Goal: Task Accomplishment & Management: Manage account settings

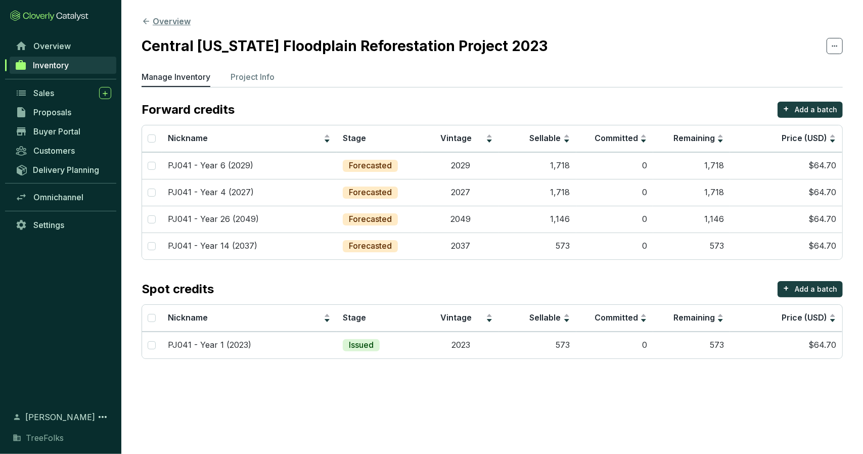
click at [168, 25] on button "Overview" at bounding box center [166, 21] width 49 height 12
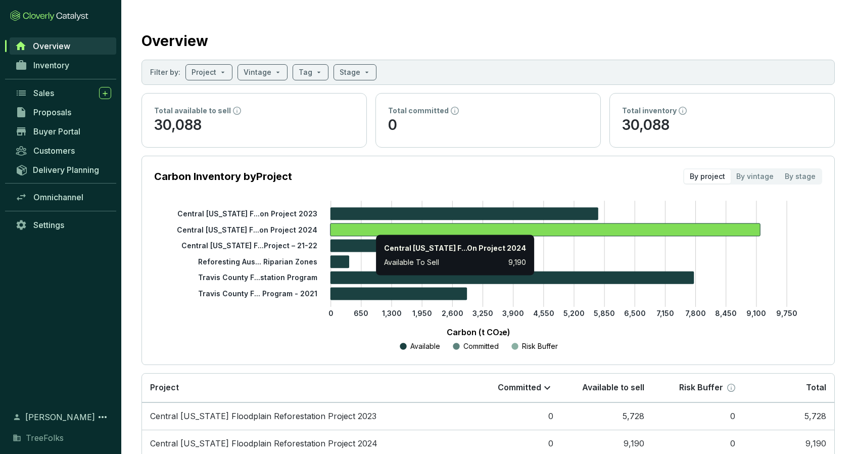
scroll to position [165, 0]
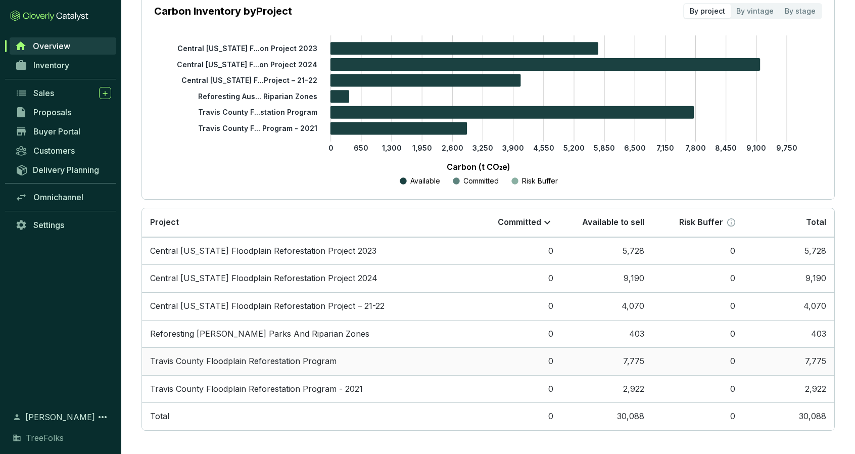
click at [402, 361] on td "Travis County Floodplain Reforestation Program" at bounding box center [306, 361] width 329 height 28
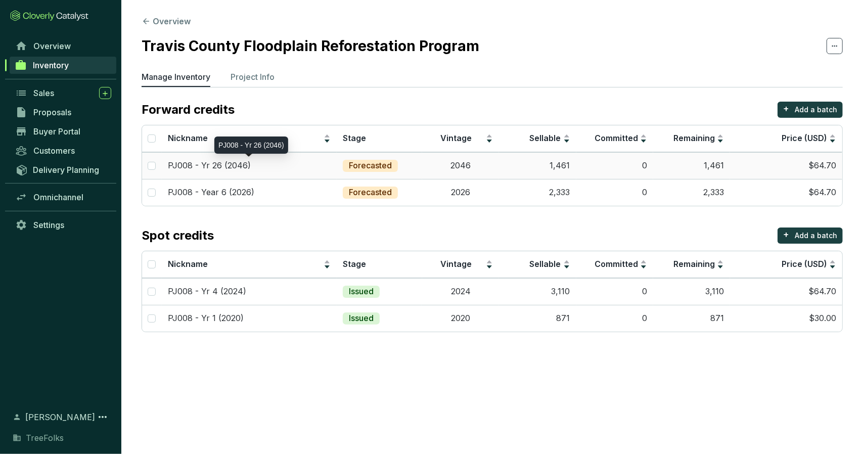
click at [227, 166] on p "PJ008 - Yr 26 (2046)" at bounding box center [209, 165] width 83 height 11
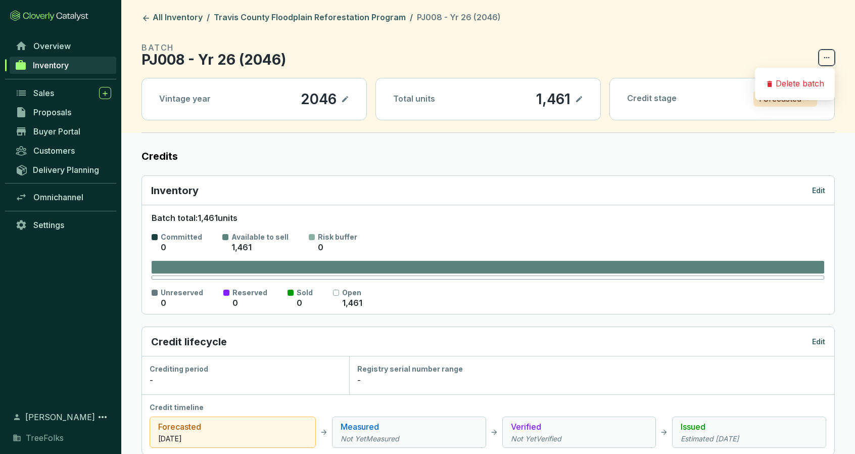
click at [610, 57] on span at bounding box center [827, 58] width 16 height 16
click at [610, 53] on section "BATCH PJ008 - Yr 26 (2046)" at bounding box center [489, 53] width 694 height 24
click at [305, 17] on link "Travis County Floodplain Reforestation Program" at bounding box center [310, 18] width 196 height 12
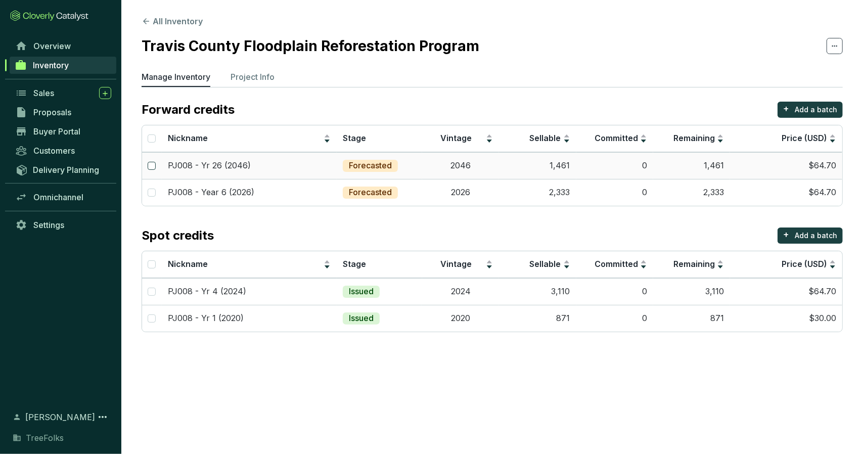
click at [152, 164] on input "checkbox" at bounding box center [152, 166] width 8 height 8
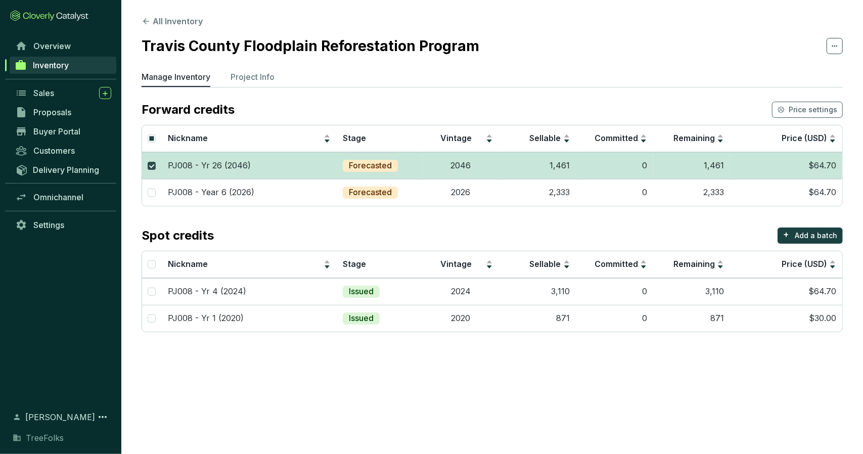
click at [152, 164] on input "checkbox" at bounding box center [152, 166] width 8 height 8
checkbox input "false"
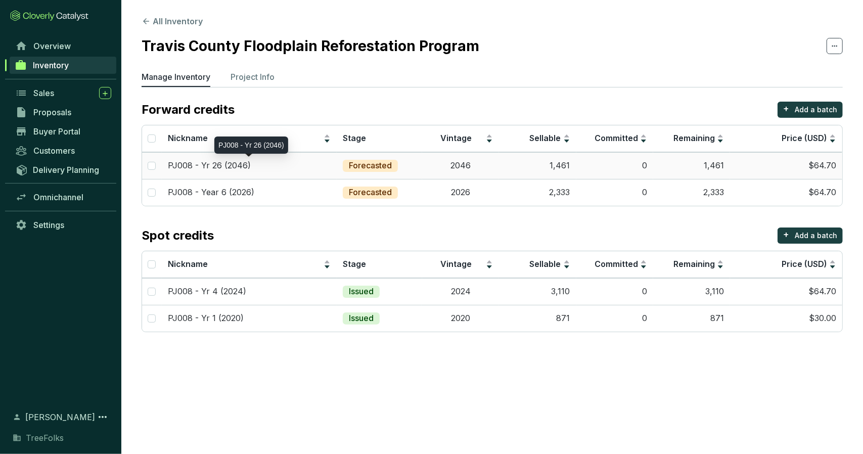
drag, startPoint x: 177, startPoint y: 164, endPoint x: 171, endPoint y: 164, distance: 6.6
click at [171, 164] on p "PJ008 - Yr 26 (2046)" at bounding box center [209, 165] width 83 height 11
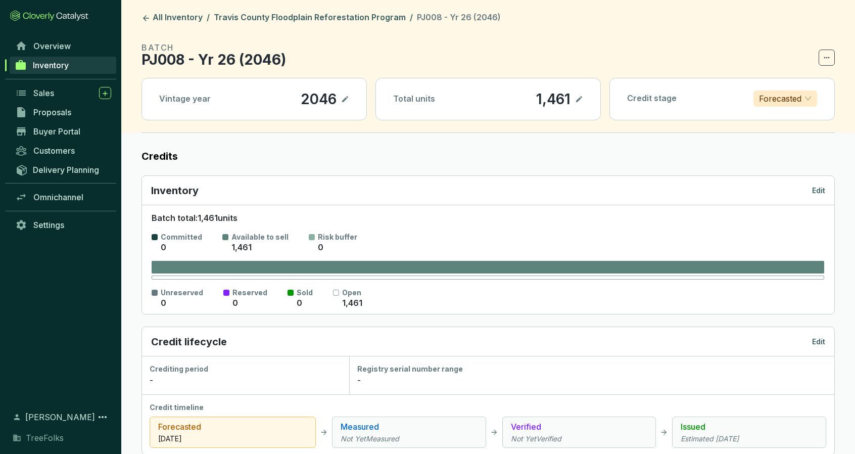
click at [345, 98] on icon at bounding box center [345, 99] width 6 height 6
click at [349, 99] on icon at bounding box center [345, 99] width 8 height 12
click at [610, 60] on icon at bounding box center [827, 58] width 8 height 12
click at [254, 54] on p "PJ008 - Yr 26 (2046)" at bounding box center [214, 60] width 145 height 12
click at [212, 60] on p "PJ008 - Yr 26 (2046)" at bounding box center [214, 60] width 145 height 12
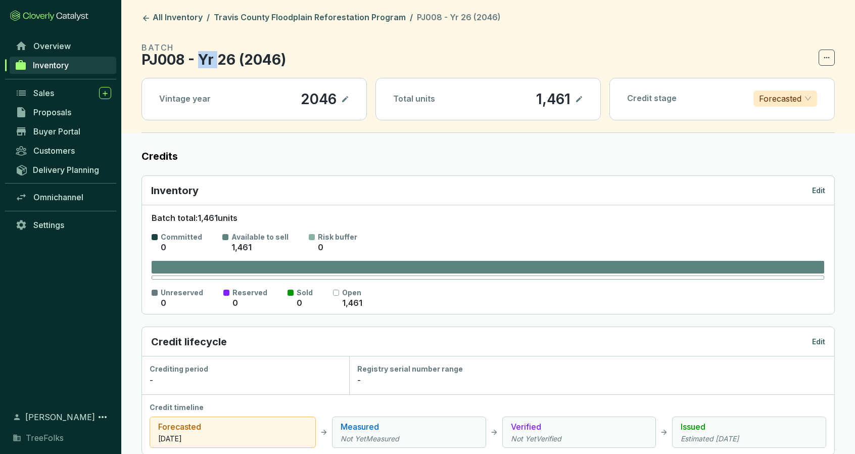
click at [212, 60] on p "PJ008 - Yr 26 (2046)" at bounding box center [214, 60] width 145 height 12
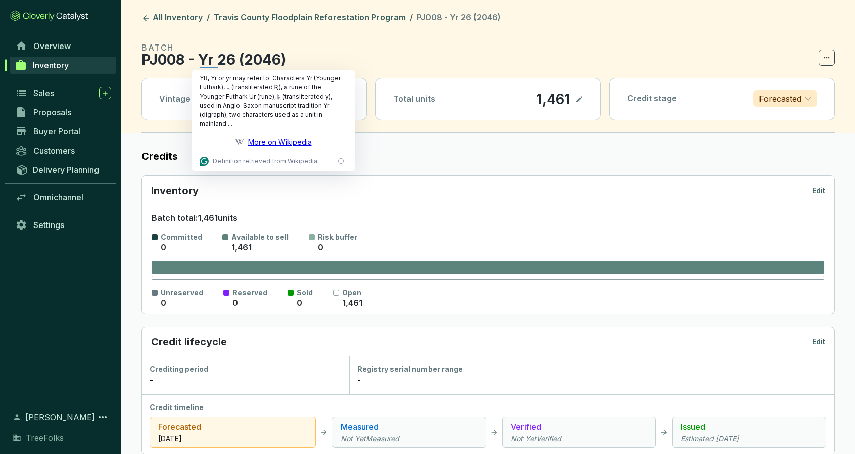
click at [235, 60] on p "PJ008 - Yr 26 (2046)" at bounding box center [214, 60] width 145 height 12
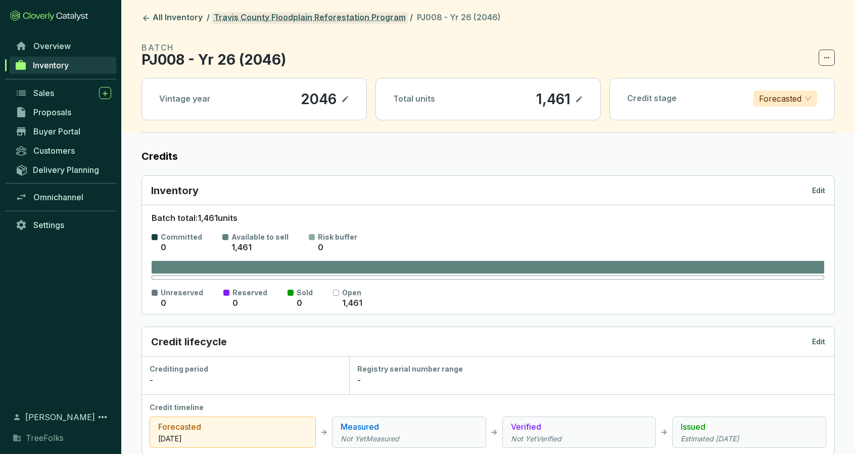
click at [336, 20] on link "Travis County Floodplain Reforestation Program" at bounding box center [310, 18] width 196 height 12
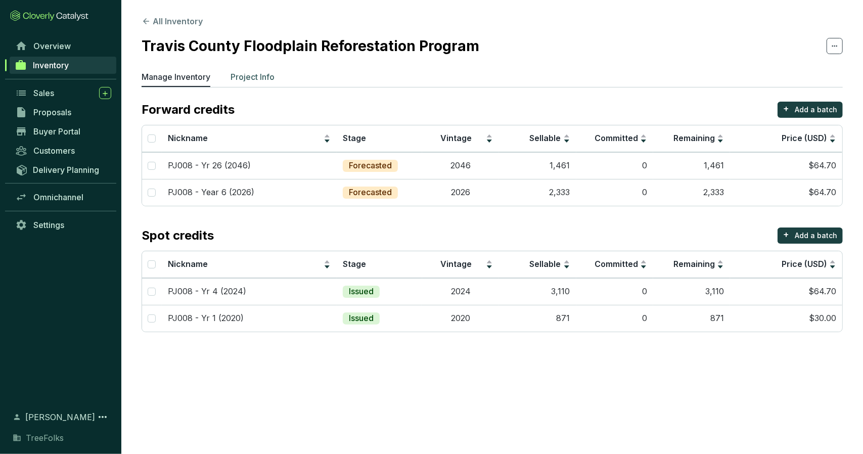
click at [254, 73] on p "Project Info" at bounding box center [253, 77] width 44 height 12
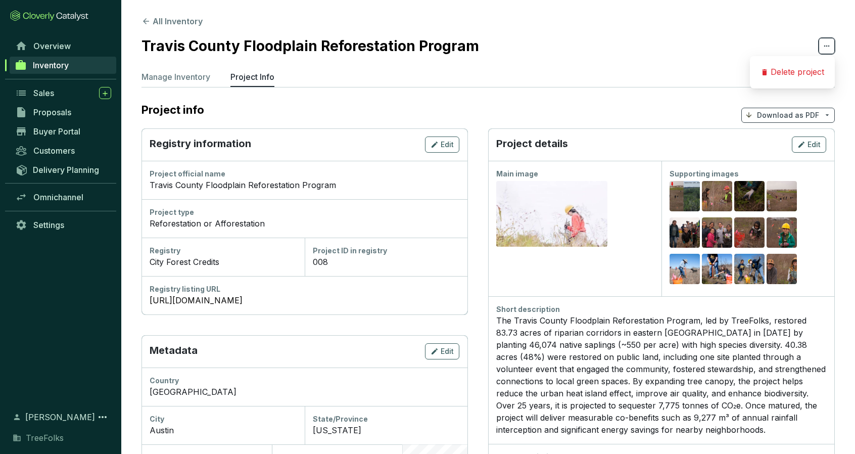
click at [610, 50] on icon at bounding box center [827, 46] width 8 height 12
click at [610, 40] on section "Travis County Floodplain Reforestation Program" at bounding box center [489, 45] width 694 height 21
click at [191, 77] on p "Manage Inventory" at bounding box center [176, 77] width 69 height 12
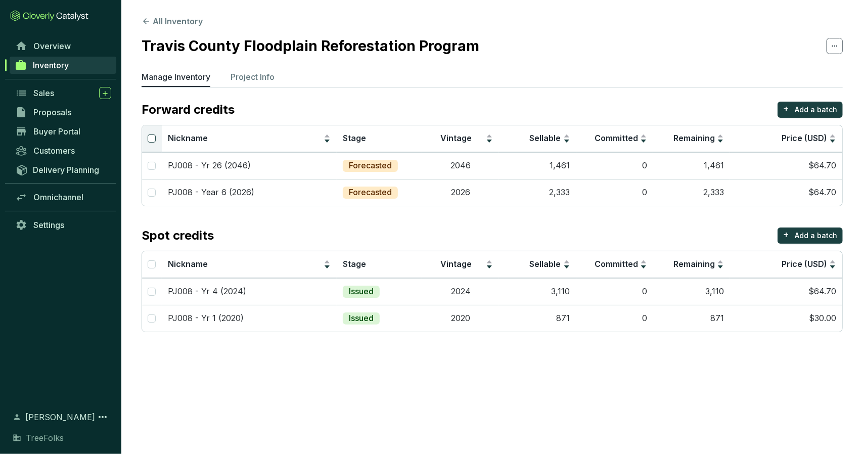
click at [152, 139] on input "Select all" at bounding box center [152, 138] width 8 height 8
checkbox input "true"
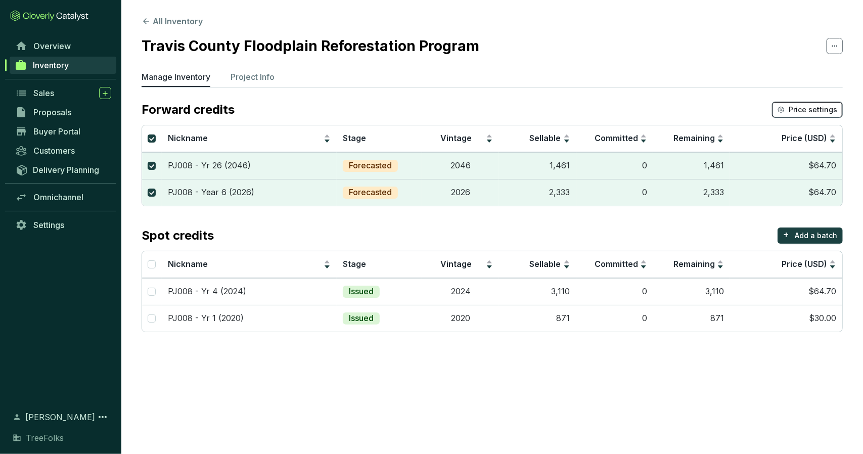
click at [610, 109] on span "Price settings" at bounding box center [813, 110] width 49 height 10
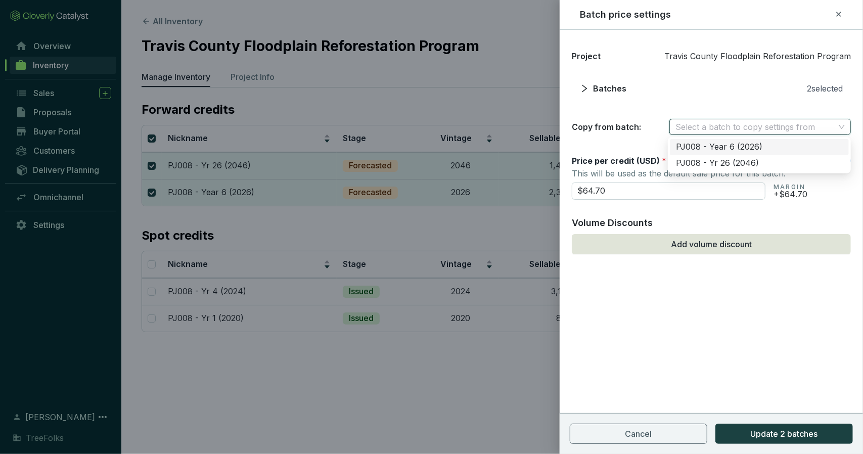
click at [610, 131] on input "search" at bounding box center [754, 126] width 159 height 15
click at [610, 103] on section "Project Travis County Floodplain Reforestation Program Batches 2 selected Copy …" at bounding box center [711, 92] width 279 height 85
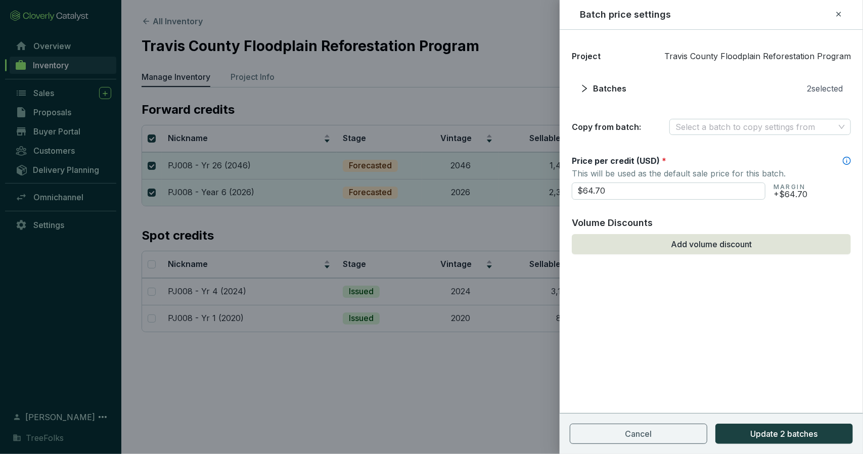
click at [610, 16] on icon at bounding box center [839, 14] width 8 height 12
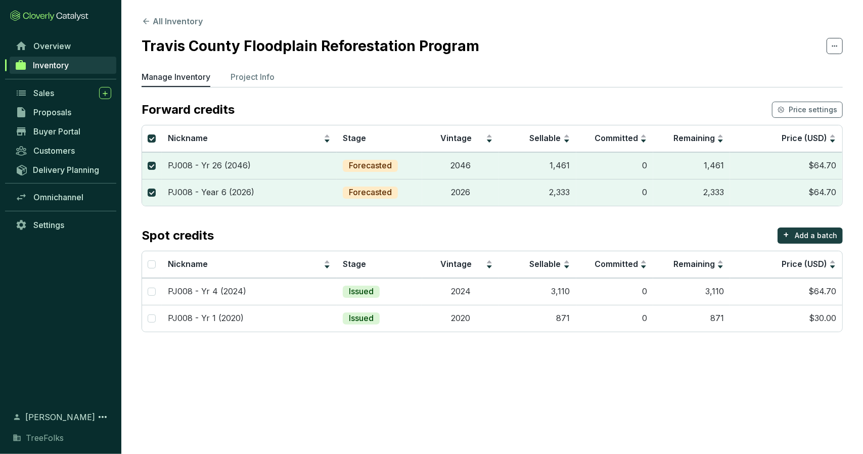
click at [369, 223] on section "Forward credits Price settings Nickname Stage Vintage Sellable Committed Remain…" at bounding box center [492, 217] width 701 height 231
click at [273, 215] on section "Forward credits Price settings Nickname Stage Vintage Sellable Committed Remain…" at bounding box center [492, 217] width 701 height 231
click at [297, 348] on section "All Inventory Travis County Floodplain Reforestation Program Manage Inventory P…" at bounding box center [492, 176] width 742 height 352
click at [152, 136] on input "Select all" at bounding box center [152, 138] width 8 height 8
checkbox input "false"
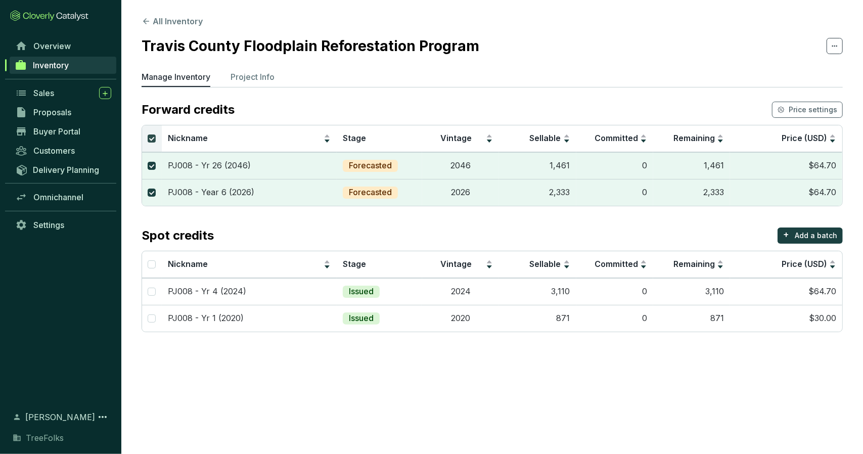
checkbox input "false"
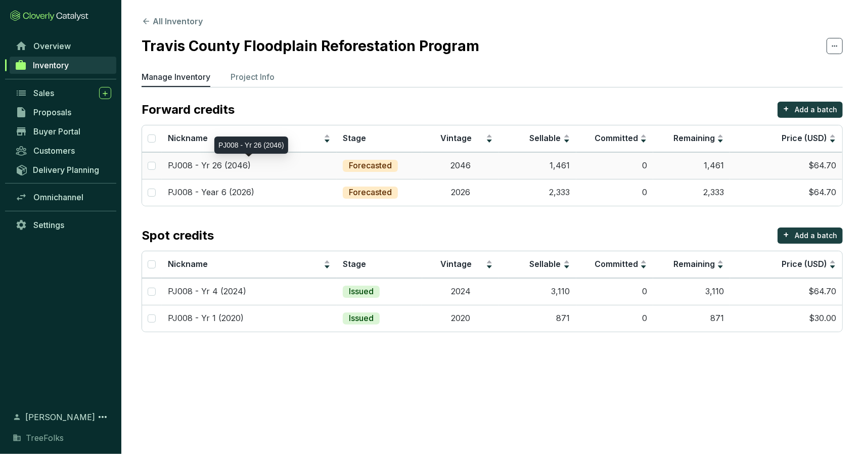
click at [292, 168] on div "PJ008 - Yr 26 (2046)" at bounding box center [249, 165] width 163 height 11
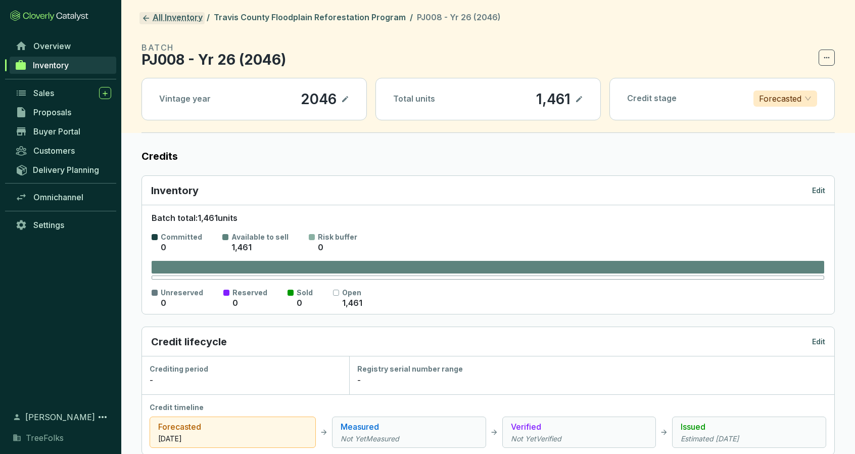
click at [156, 21] on link "All Inventory" at bounding box center [172, 18] width 65 height 12
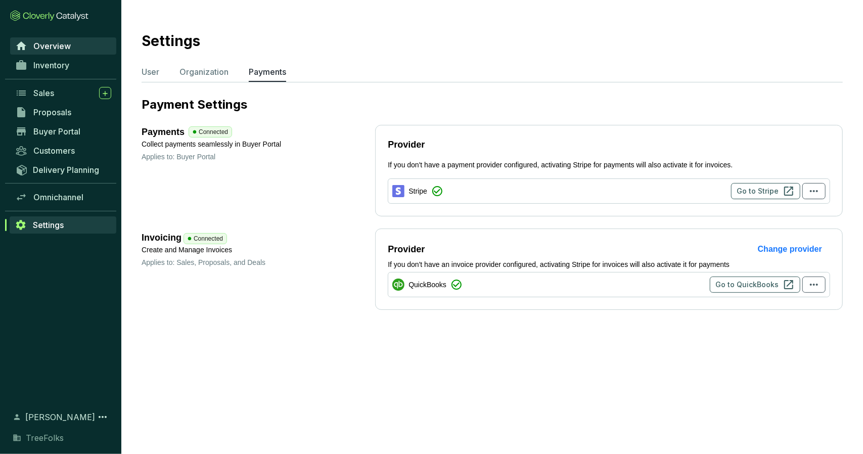
click at [63, 50] on span "Overview" at bounding box center [51, 46] width 37 height 10
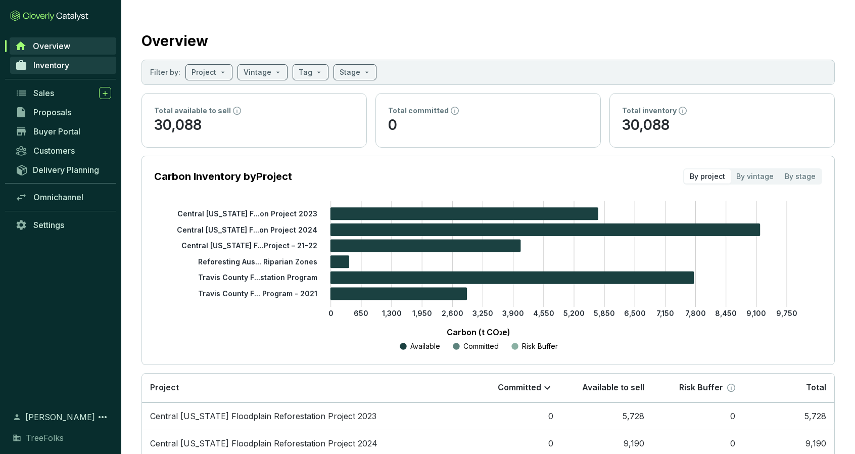
click at [44, 65] on span "Inventory" at bounding box center [51, 65] width 36 height 10
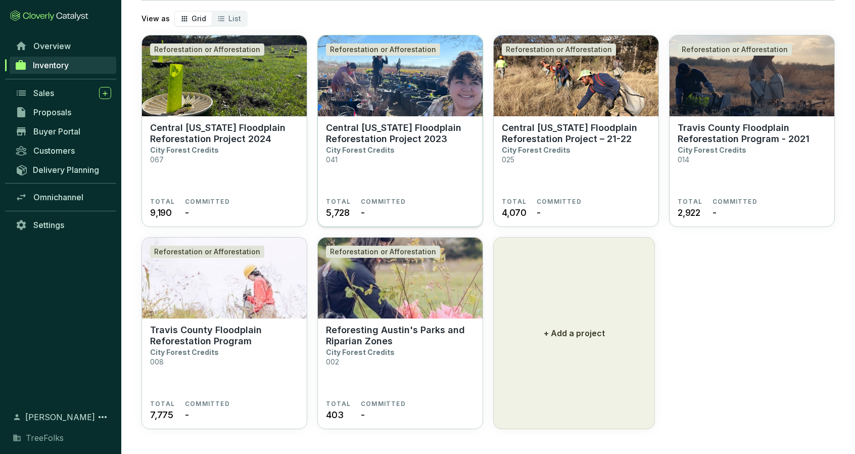
scroll to position [61, 0]
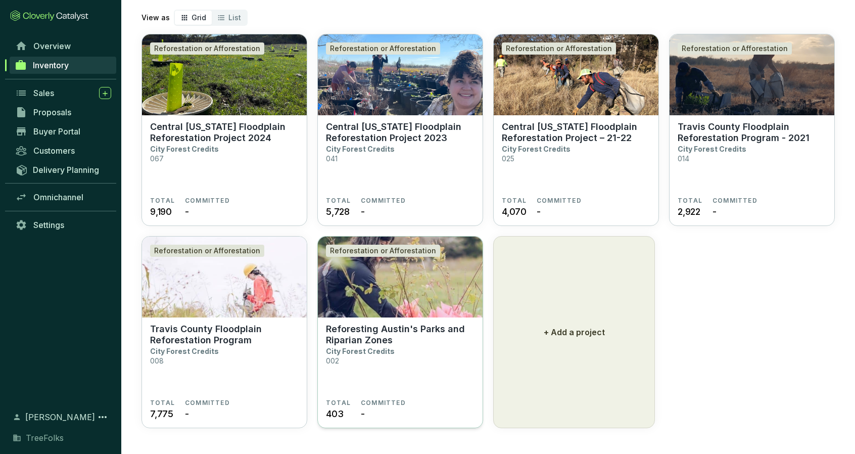
click at [403, 310] on img at bounding box center [400, 277] width 165 height 81
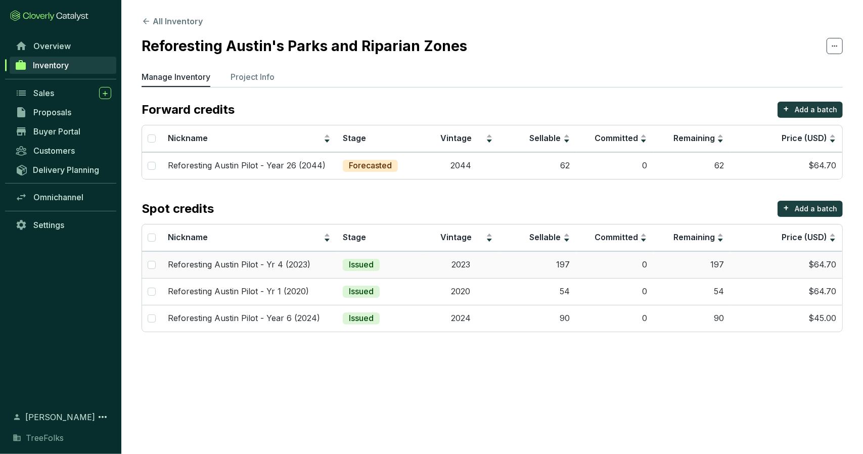
click at [336, 259] on td "Reforesting Austin Pilot - Yr 4 (2023)" at bounding box center [249, 264] width 175 height 27
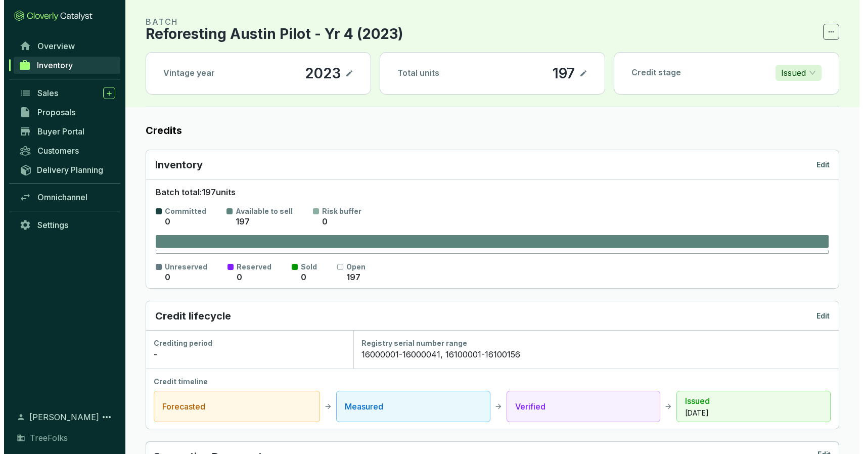
scroll to position [10, 0]
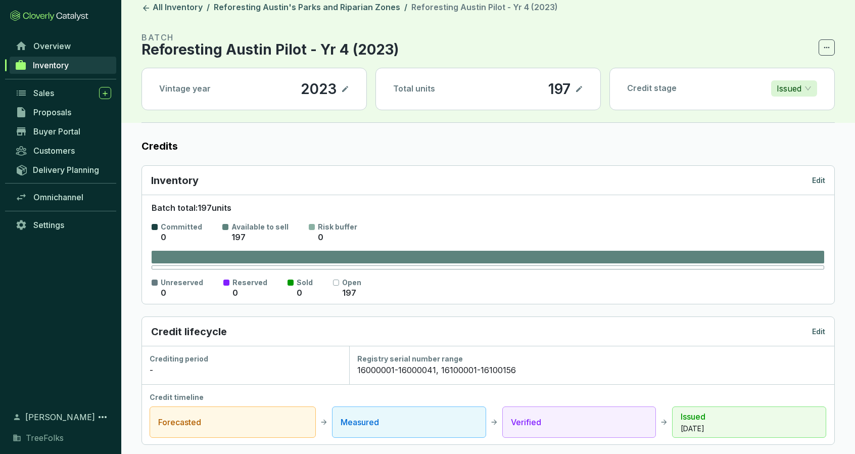
click at [822, 176] on p "Edit" at bounding box center [818, 180] width 13 height 10
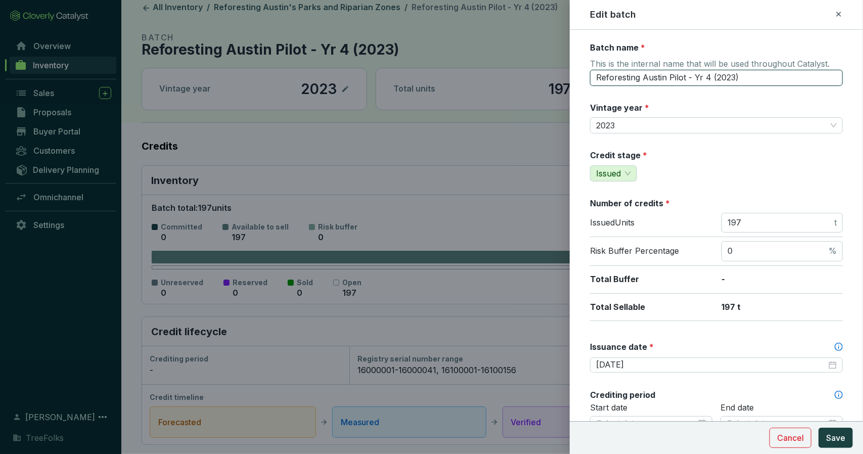
click at [697, 79] on input "Reforesting Austin Pilot - Yr 4 (2023)" at bounding box center [716, 78] width 253 height 16
type input "Reforesting Austin Pilot - Year 4 (2023)"
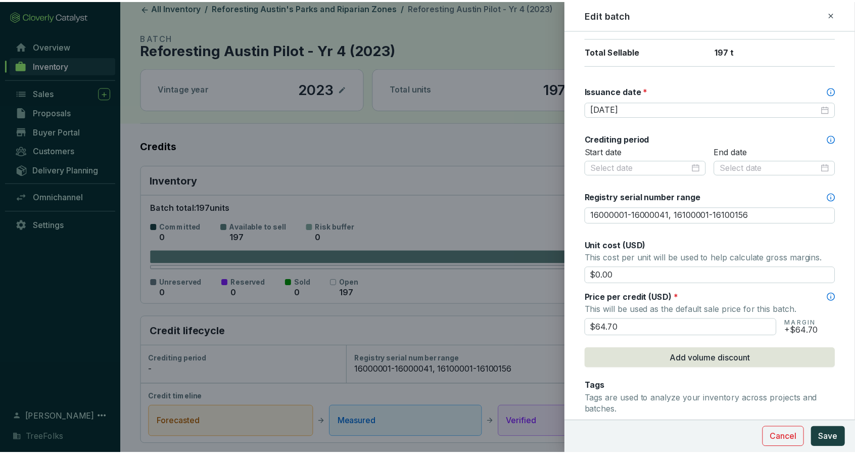
scroll to position [354, 0]
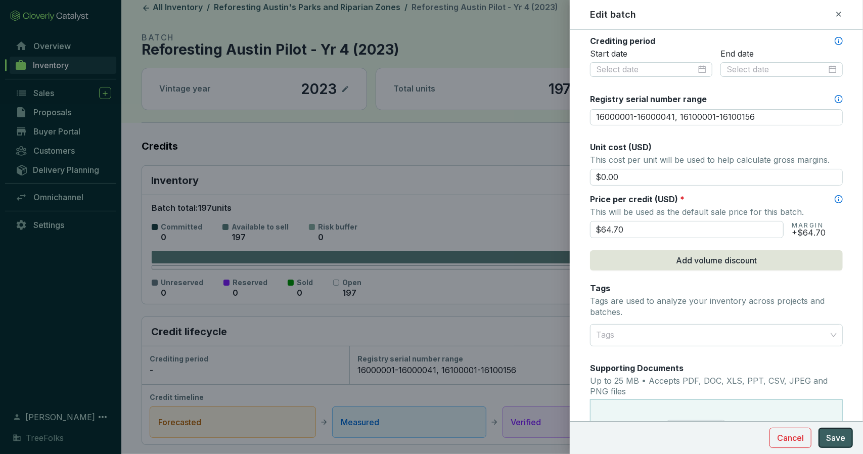
click at [844, 438] on span "Save" at bounding box center [835, 438] width 19 height 12
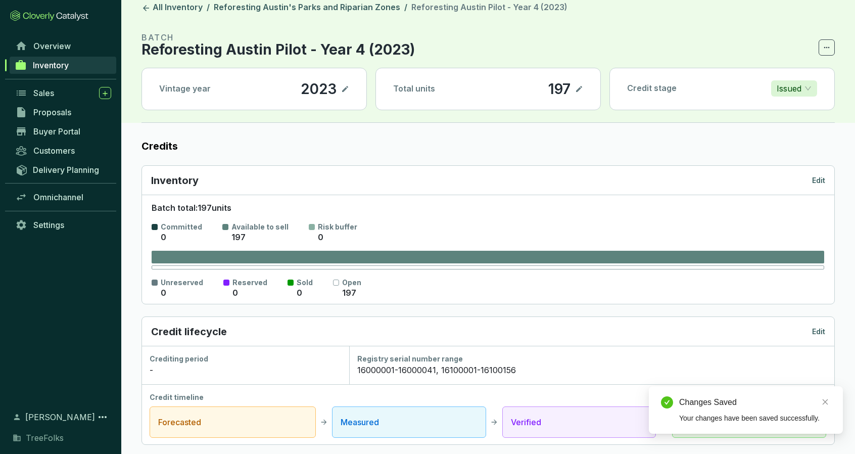
scroll to position [0, 0]
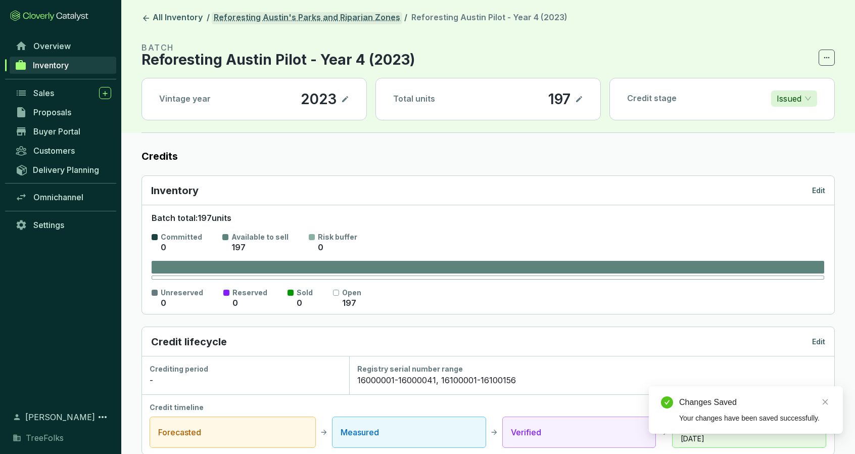
click at [376, 18] on link "Reforesting Austin's Parks and Riparian Zones" at bounding box center [307, 18] width 191 height 12
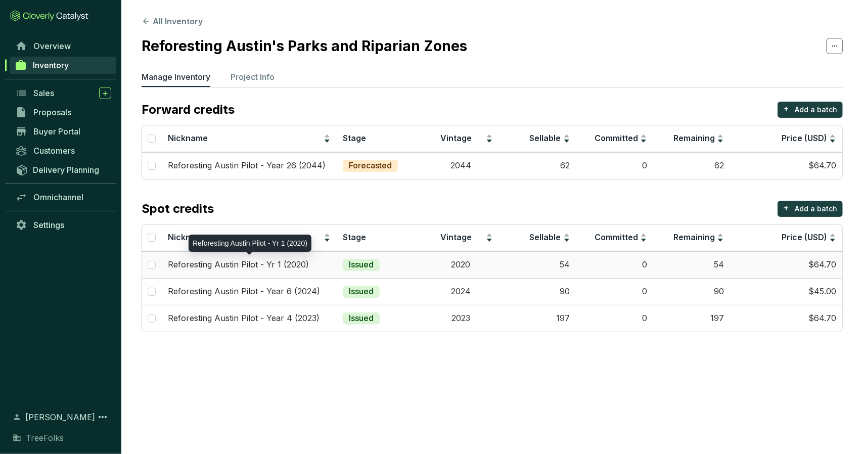
click at [317, 259] on div "Reforesting Austin Pilot - Yr 1 (2020)" at bounding box center [249, 264] width 163 height 11
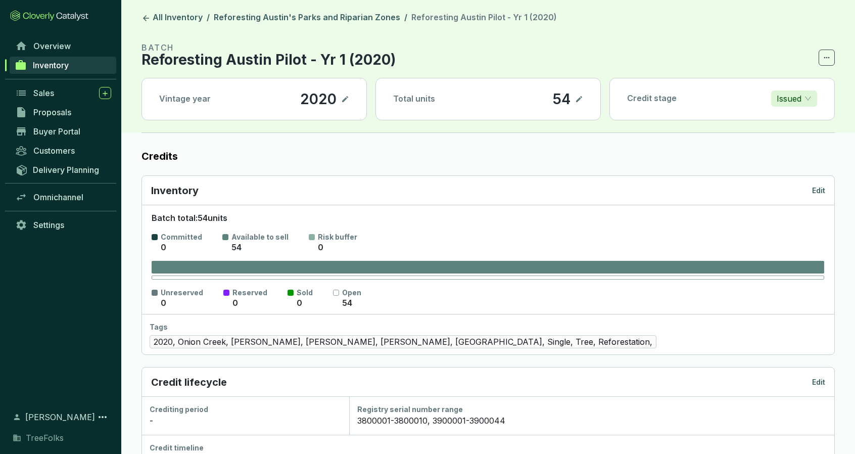
click at [823, 192] on p "Edit" at bounding box center [818, 191] width 13 height 10
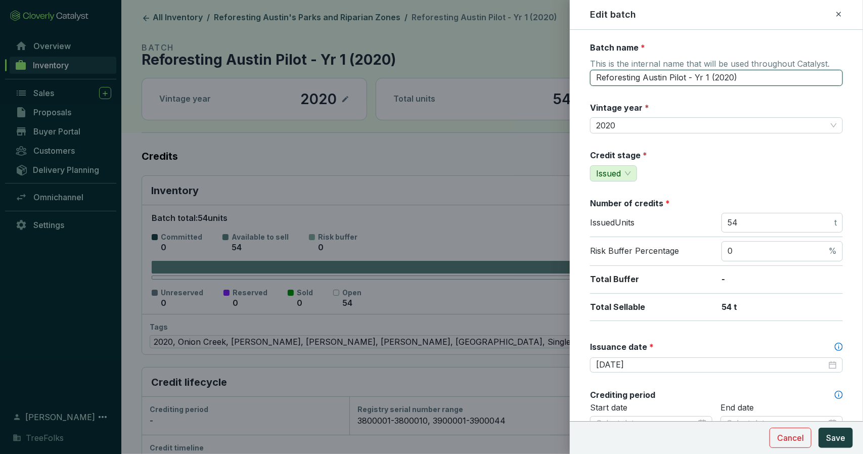
click at [699, 79] on input "Reforesting Austin Pilot - Yr 1 (2020)" at bounding box center [716, 78] width 253 height 16
type input "Reforesting Austin Pilot - Year 1 (2020)"
click at [834, 433] on span "Save" at bounding box center [835, 438] width 19 height 12
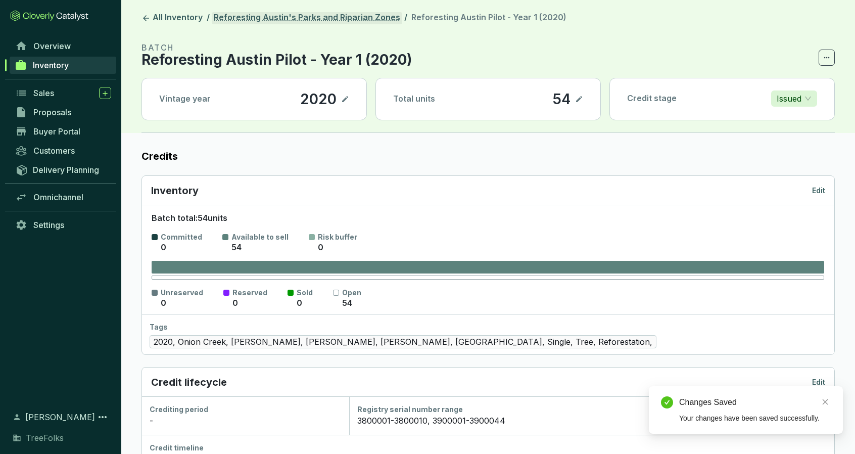
click at [277, 19] on link "Reforesting Austin's Parks and Riparian Zones" at bounding box center [307, 18] width 191 height 12
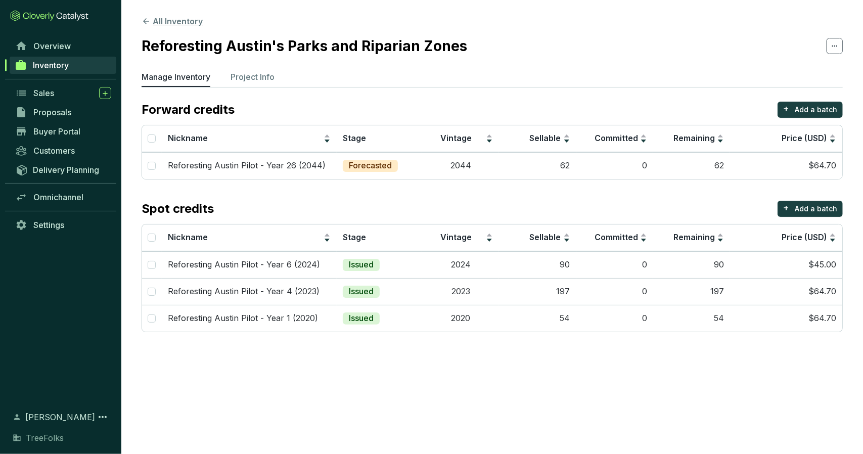
click at [178, 21] on button "All Inventory" at bounding box center [172, 21] width 61 height 12
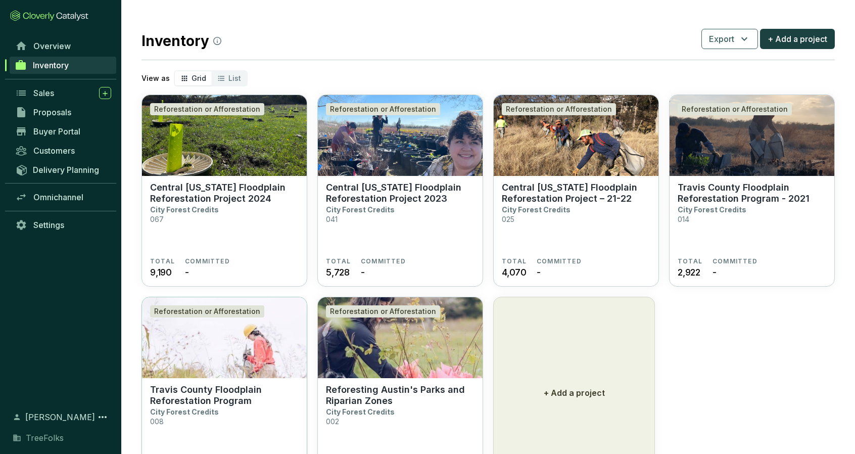
click at [282, 341] on img at bounding box center [224, 337] width 165 height 81
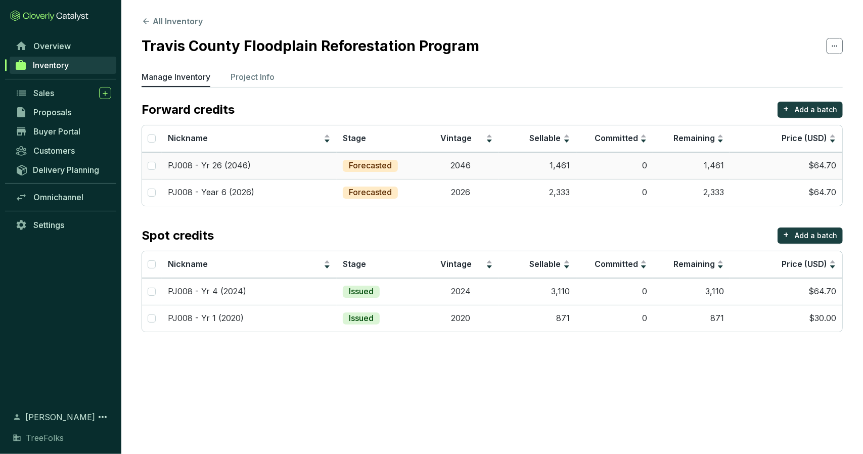
click at [413, 165] on td "Forecasted" at bounding box center [379, 165] width 85 height 27
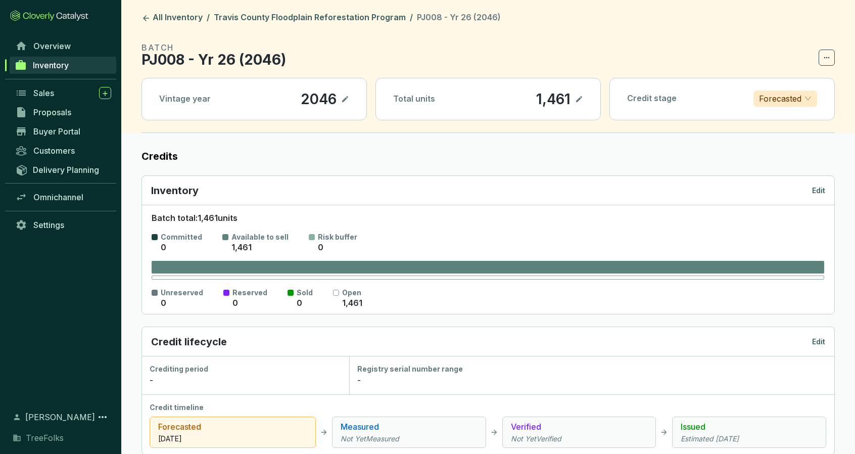
click at [818, 190] on p "Edit" at bounding box center [818, 191] width 13 height 10
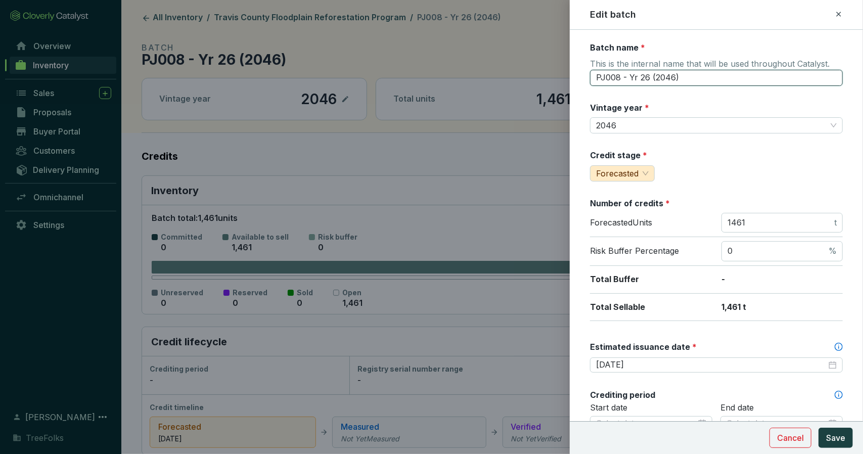
click at [635, 78] on input "PJ008 - Yr 26 (2046)" at bounding box center [716, 78] width 253 height 16
type input "PJ008 - Year 26 (2046)"
click at [848, 433] on button "Save" at bounding box center [835, 438] width 34 height 20
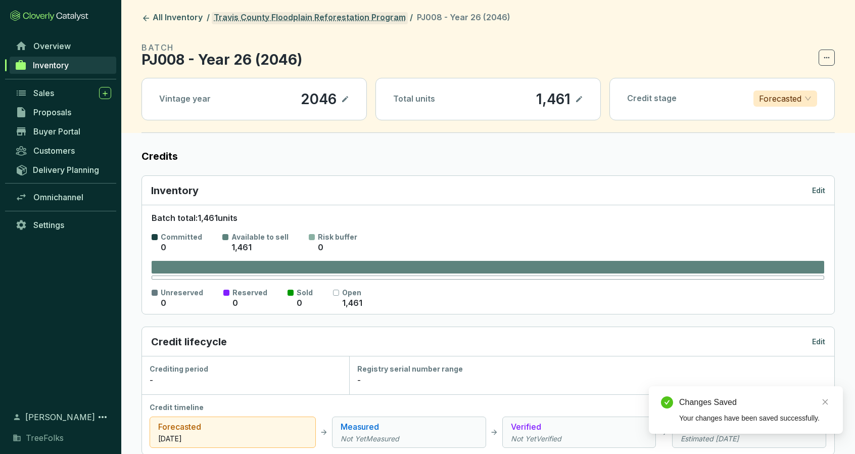
click at [355, 14] on link "Travis County Floodplain Reforestation Program" at bounding box center [310, 18] width 196 height 12
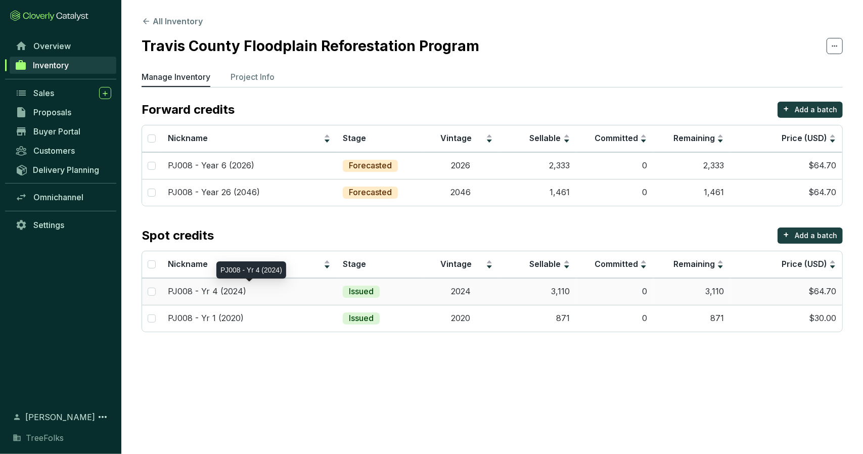
click at [294, 287] on div "PJ008 - Yr 4 (2024)" at bounding box center [249, 291] width 163 height 11
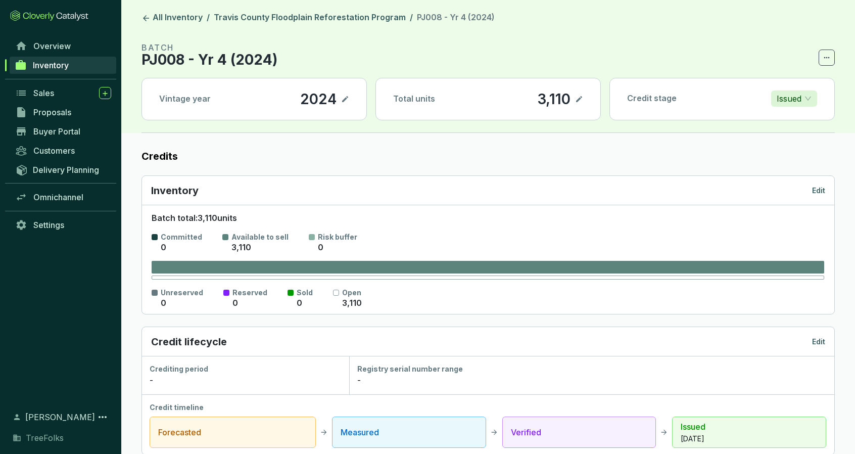
click at [817, 192] on p "Edit" at bounding box center [818, 191] width 13 height 10
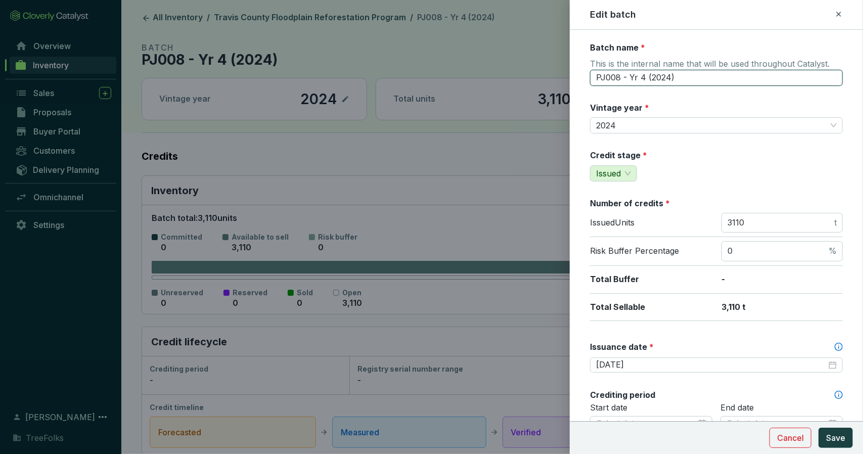
click at [632, 76] on input "PJ008 - Yr 4 (2024)" at bounding box center [716, 78] width 253 height 16
type input "PJ008 - Year 4 (2024)"
click at [831, 440] on span "Save" at bounding box center [835, 438] width 19 height 12
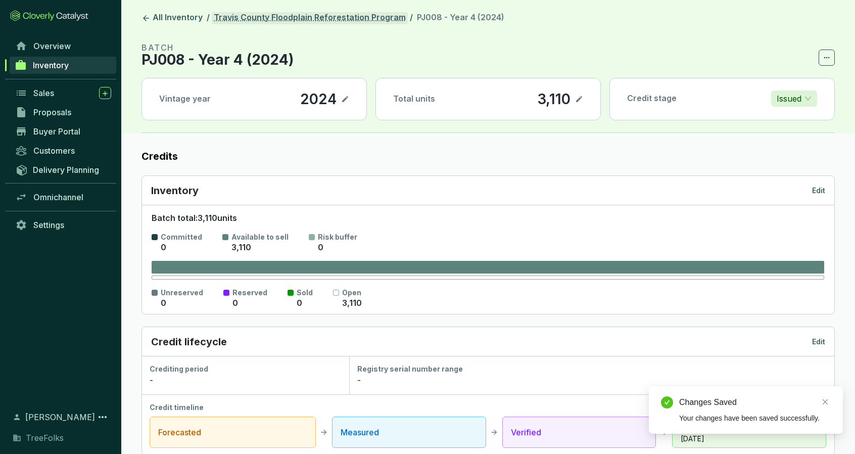
click at [355, 22] on link "Travis County Floodplain Reforestation Program" at bounding box center [310, 18] width 196 height 12
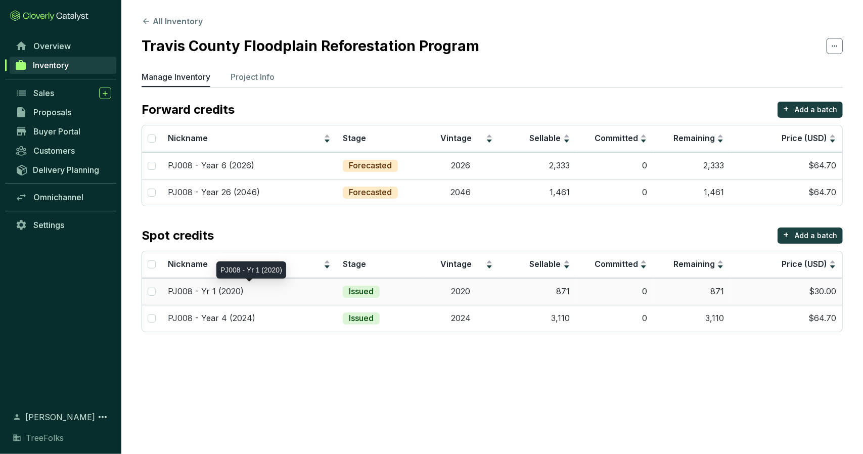
click at [274, 292] on div "PJ008 - Yr 1 (2020)" at bounding box center [249, 291] width 163 height 11
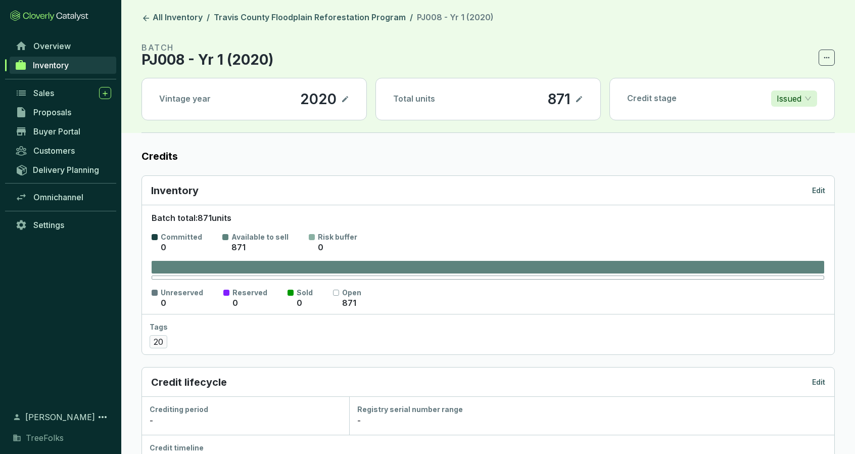
click at [822, 188] on p "Edit" at bounding box center [818, 191] width 13 height 10
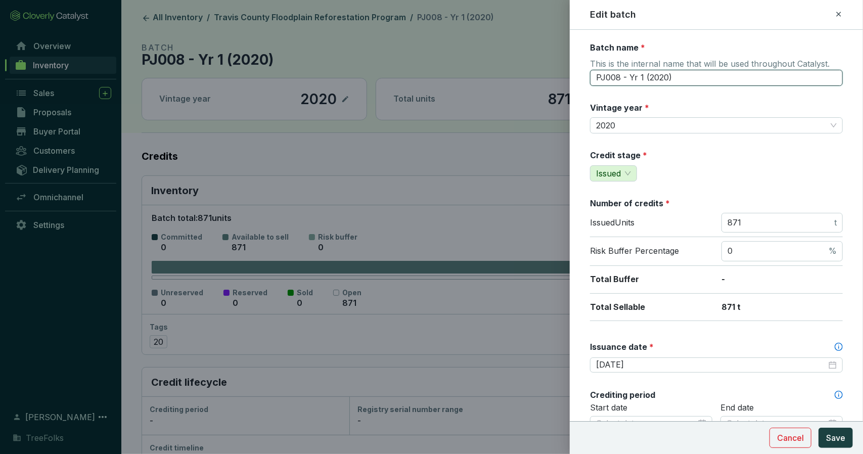
click at [634, 77] on input "PJ008 - Yr 1 (2020)" at bounding box center [716, 78] width 253 height 16
type input "PJ008 - Year 1 (2020)"
click at [836, 436] on span "Save" at bounding box center [835, 438] width 19 height 12
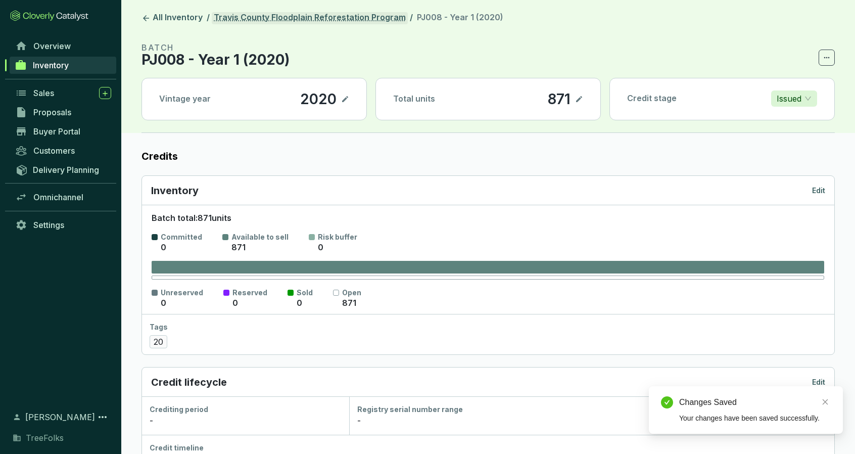
click at [367, 17] on link "Travis County Floodplain Reforestation Program" at bounding box center [310, 18] width 196 height 12
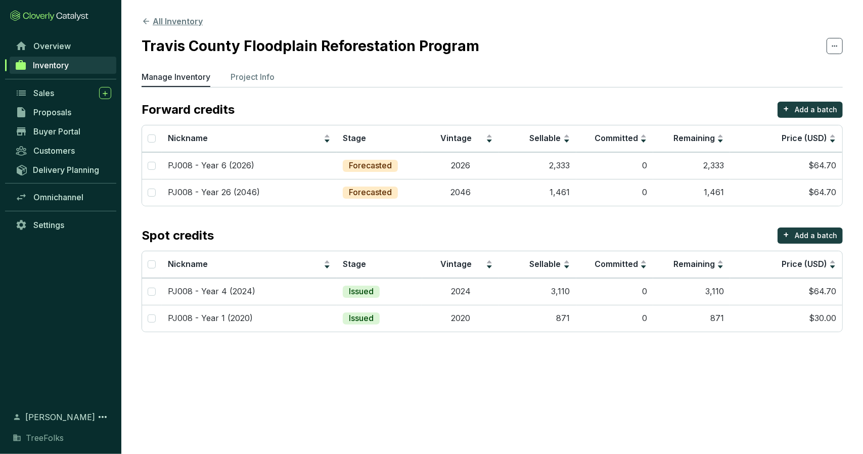
click at [172, 22] on button "All Inventory" at bounding box center [172, 21] width 61 height 12
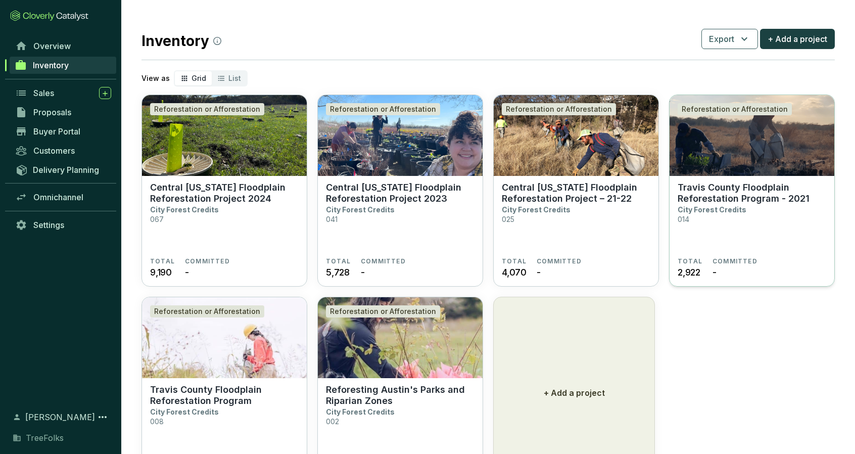
click at [709, 191] on p "Travis County Floodplain Reforestation Program - 2021" at bounding box center [752, 193] width 149 height 22
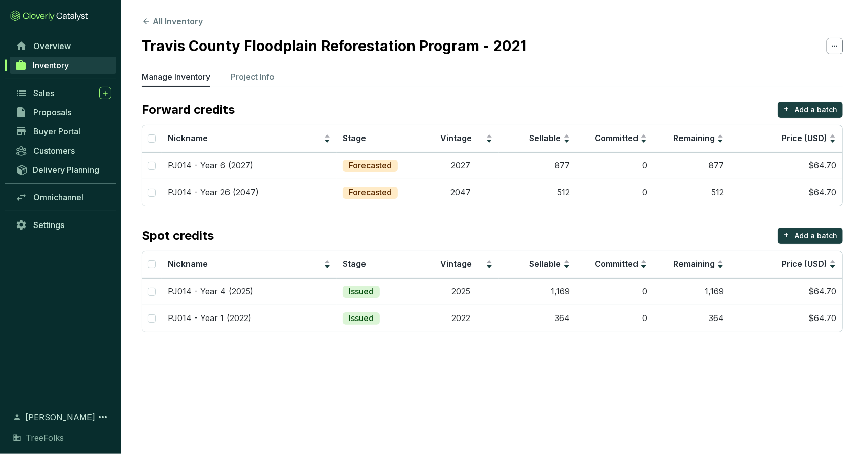
click at [170, 22] on button "All Inventory" at bounding box center [172, 21] width 61 height 12
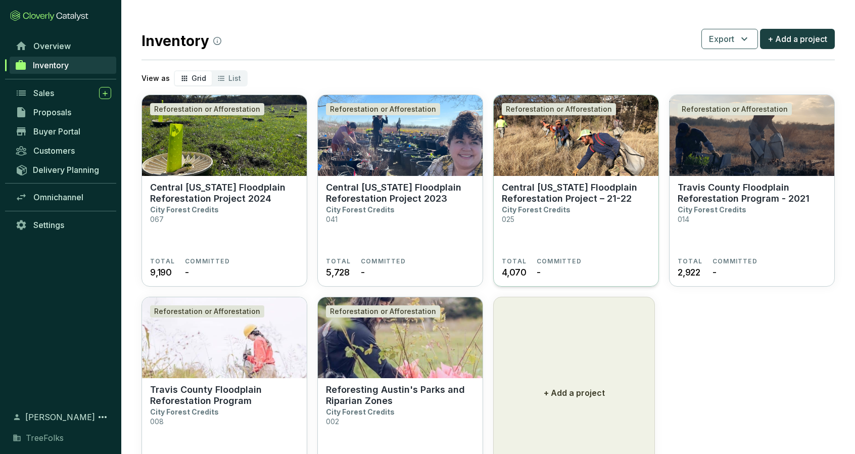
click at [599, 211] on section "Central [US_STATE] Floodplain Reforestation Project – 21-22 City Forest Credits…" at bounding box center [576, 219] width 149 height 75
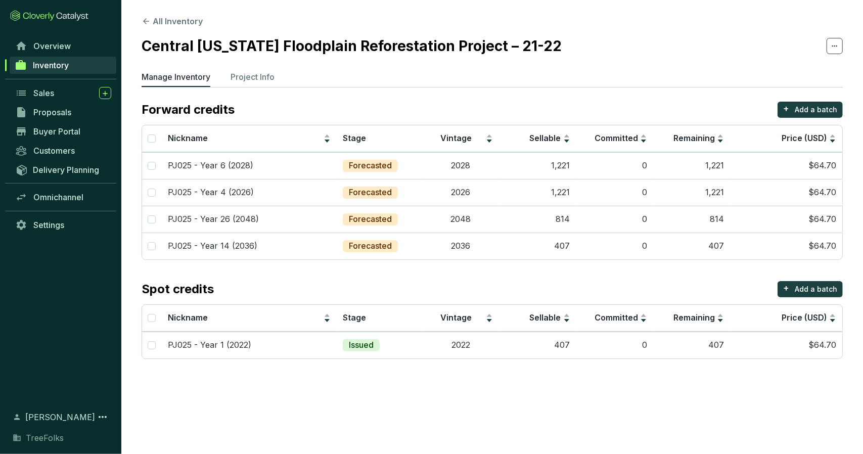
click at [176, 13] on section "All Inventory Central [US_STATE] Floodplain Reforestation Project – 21-22 Manag…" at bounding box center [492, 189] width 742 height 379
click at [186, 25] on button "All Inventory" at bounding box center [172, 21] width 61 height 12
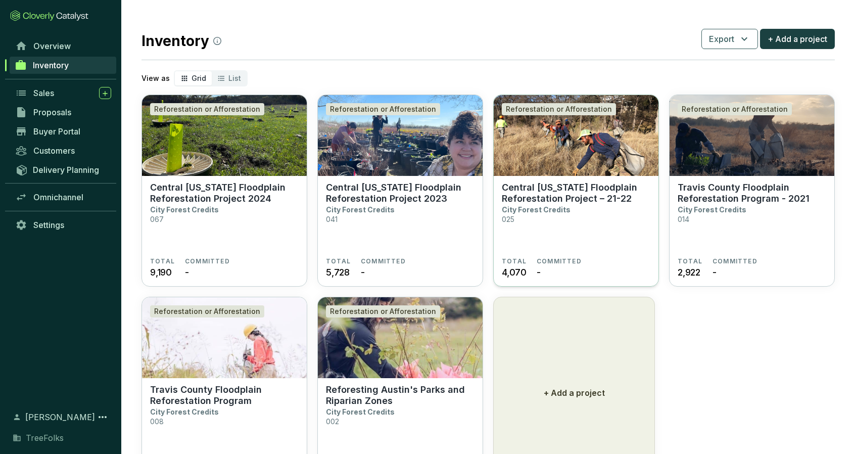
click at [561, 165] on img at bounding box center [576, 135] width 165 height 81
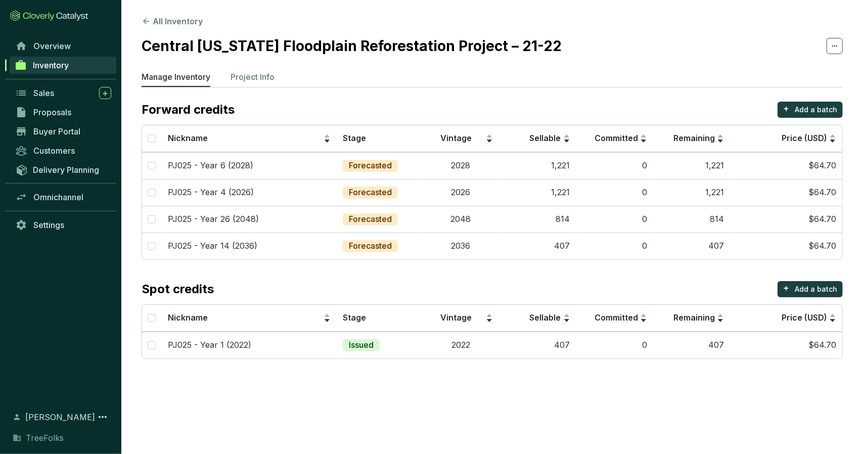
click at [180, 15] on section "All Inventory Central [US_STATE] Floodplain Reforestation Project – 21-22 Manag…" at bounding box center [492, 189] width 742 height 379
click at [188, 22] on button "All Inventory" at bounding box center [172, 21] width 61 height 12
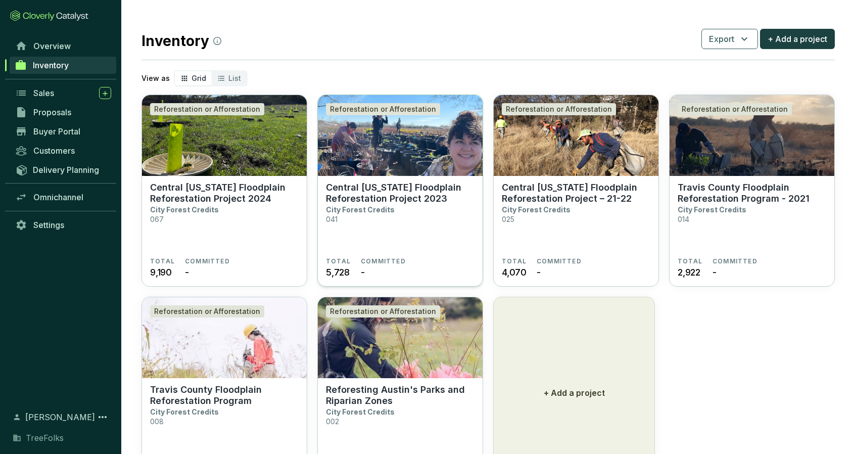
click at [423, 151] on img at bounding box center [400, 135] width 165 height 81
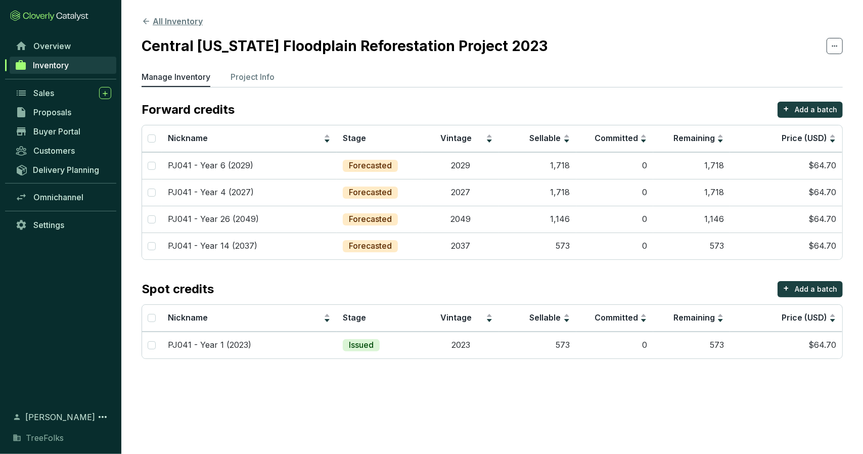
click at [175, 23] on button "All Inventory" at bounding box center [172, 21] width 61 height 12
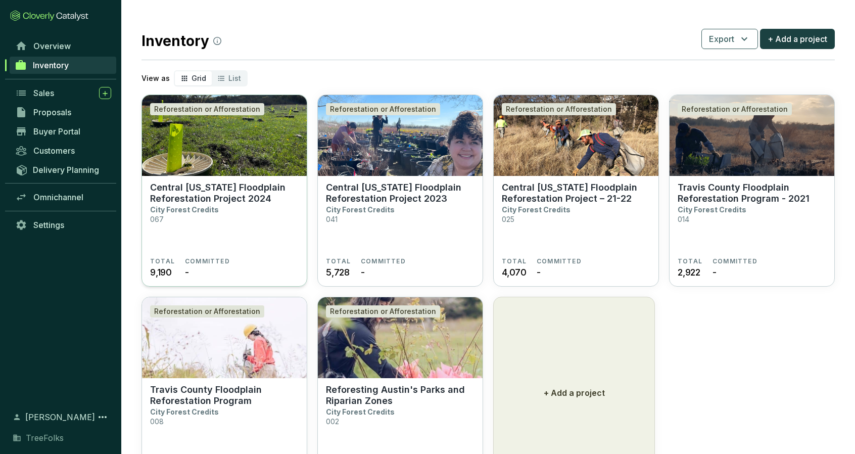
click at [227, 173] on img at bounding box center [224, 135] width 165 height 81
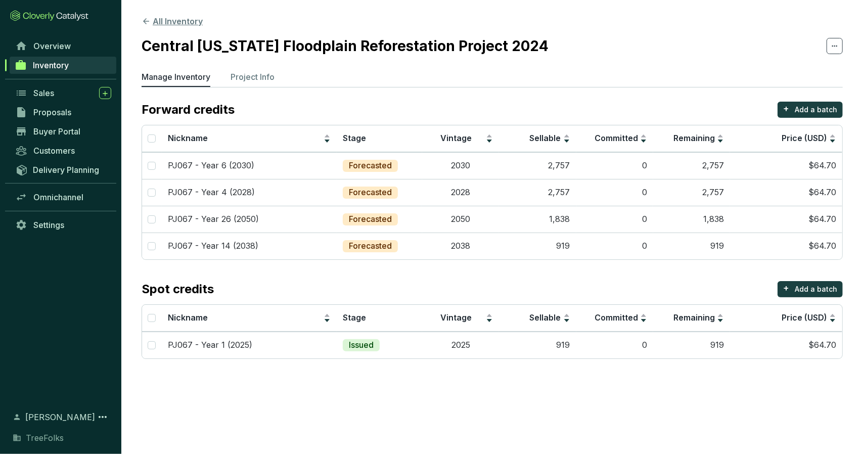
click at [183, 21] on button "All Inventory" at bounding box center [172, 21] width 61 height 12
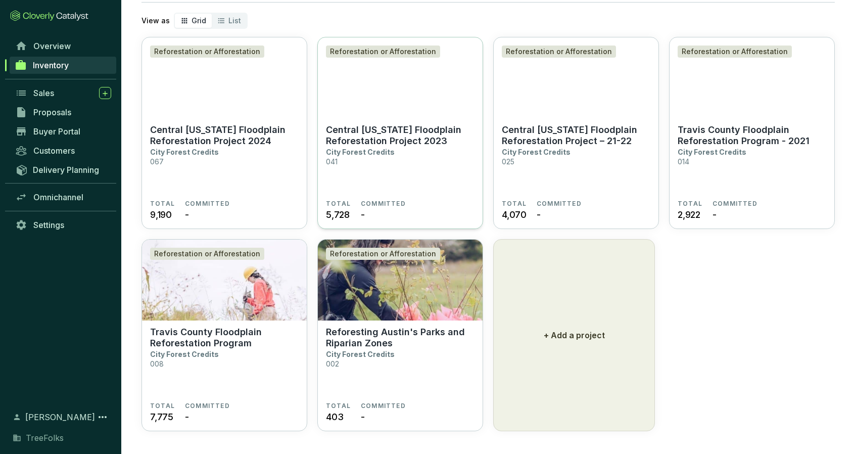
scroll to position [61, 0]
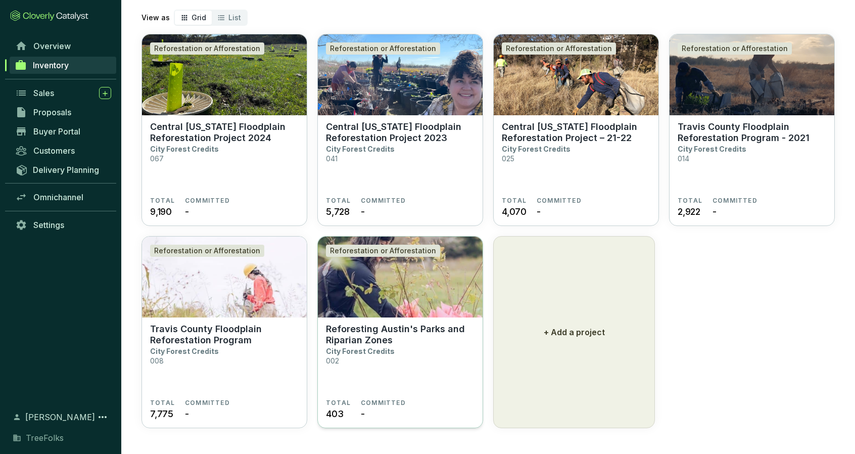
click at [398, 278] on img at bounding box center [400, 277] width 165 height 81
